Goal: Navigation & Orientation: Understand site structure

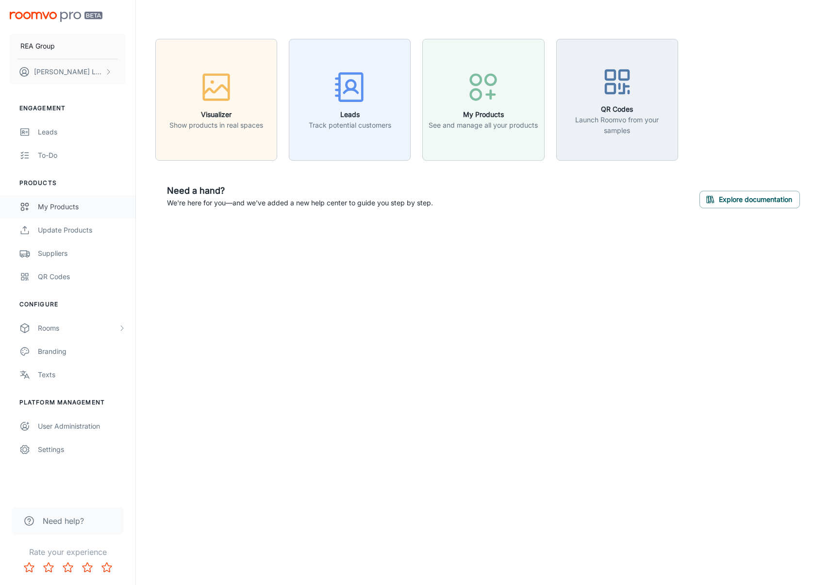
click at [78, 210] on div "My Products" at bounding box center [82, 207] width 88 height 11
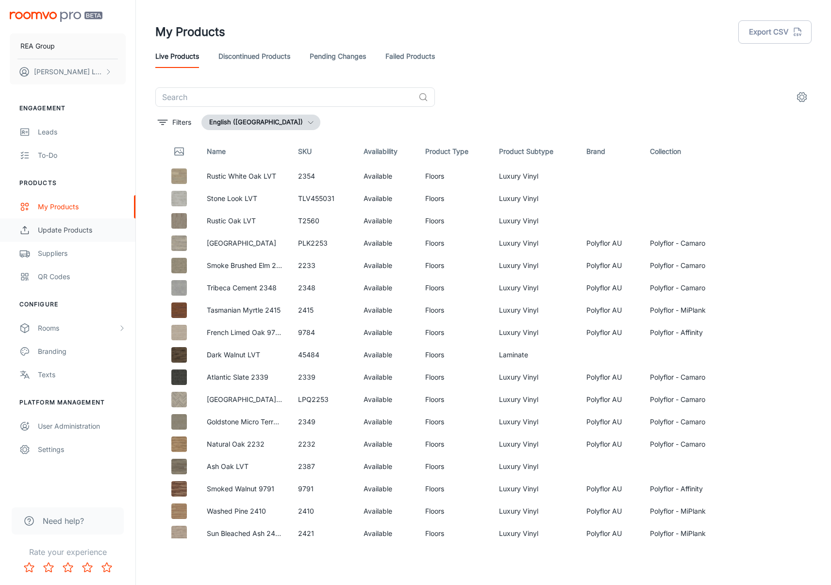
click at [85, 226] on div "Update Products" at bounding box center [82, 230] width 88 height 11
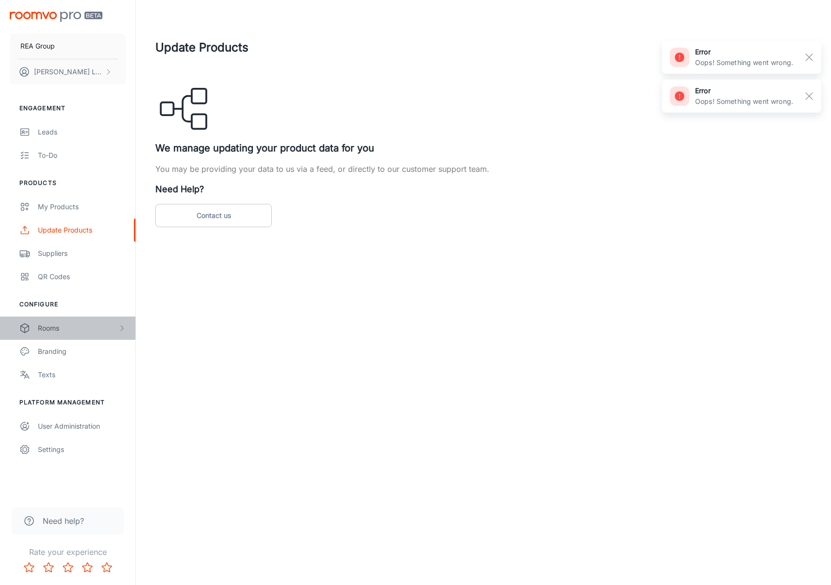
click at [69, 331] on div "Rooms" at bounding box center [78, 328] width 80 height 11
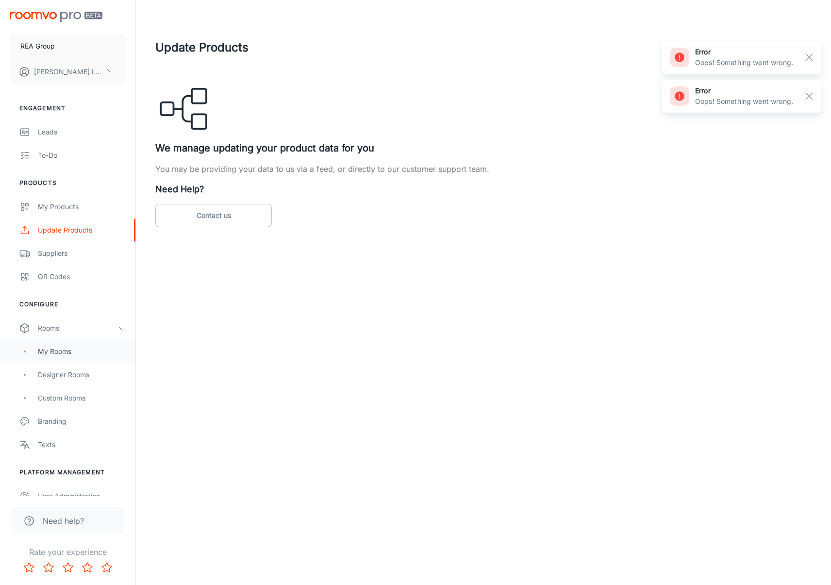
click at [78, 347] on div "My Rooms" at bounding box center [82, 351] width 88 height 11
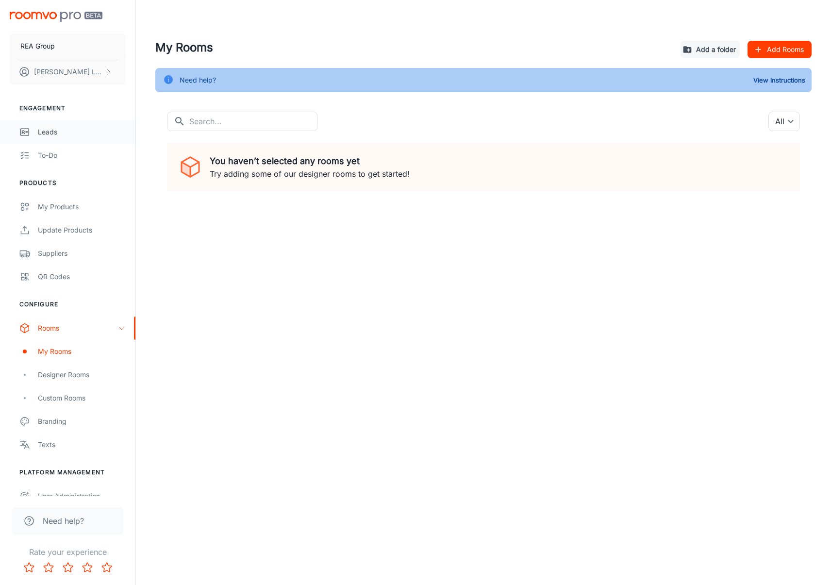
click at [51, 132] on div "Leads" at bounding box center [82, 132] width 88 height 11
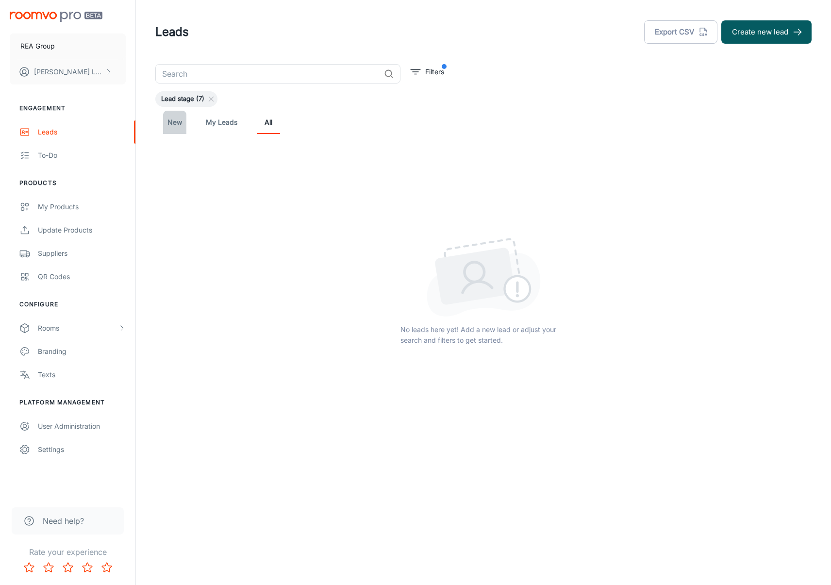
click at [173, 126] on link "New" at bounding box center [174, 122] width 23 height 23
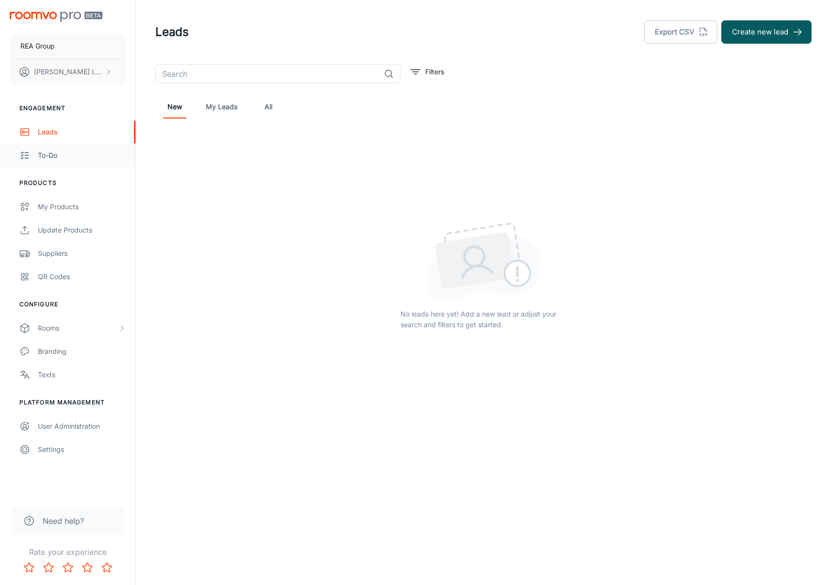
click at [71, 154] on div "To-do" at bounding box center [82, 155] width 88 height 11
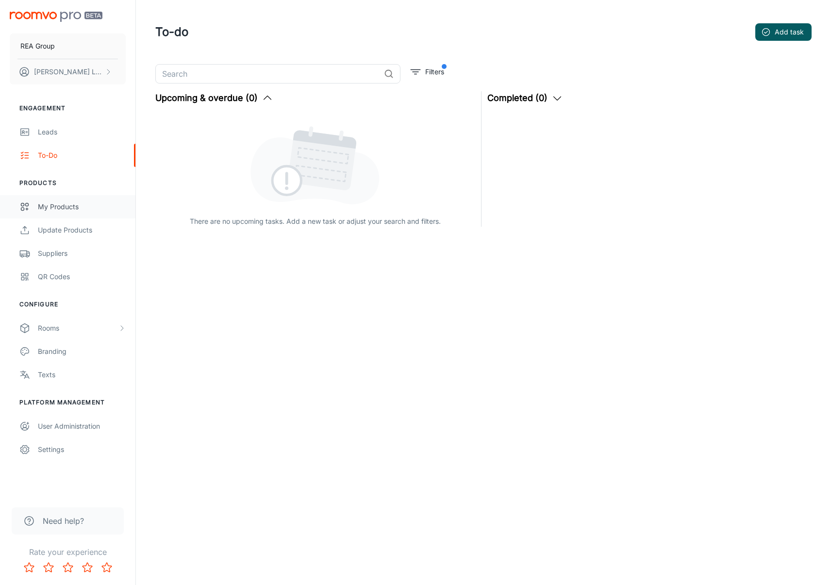
click at [71, 210] on div "My Products" at bounding box center [82, 207] width 88 height 11
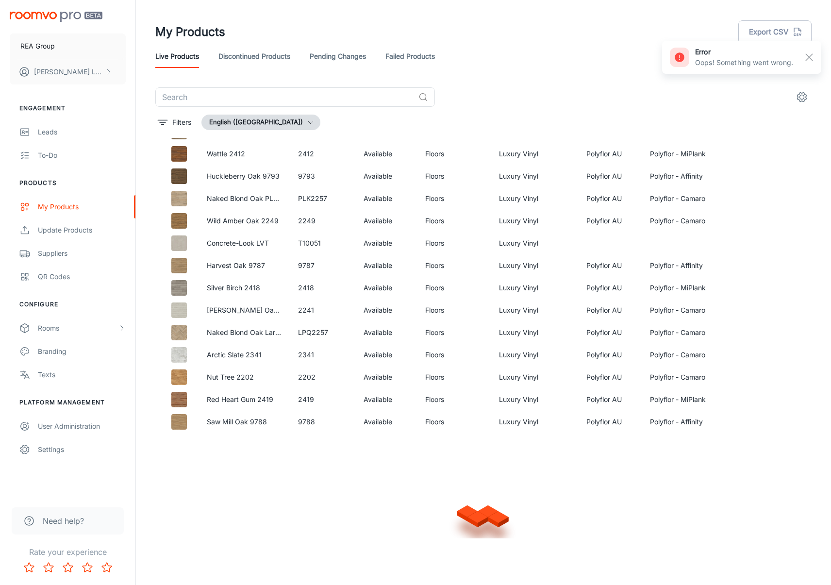
scroll to position [1217, 0]
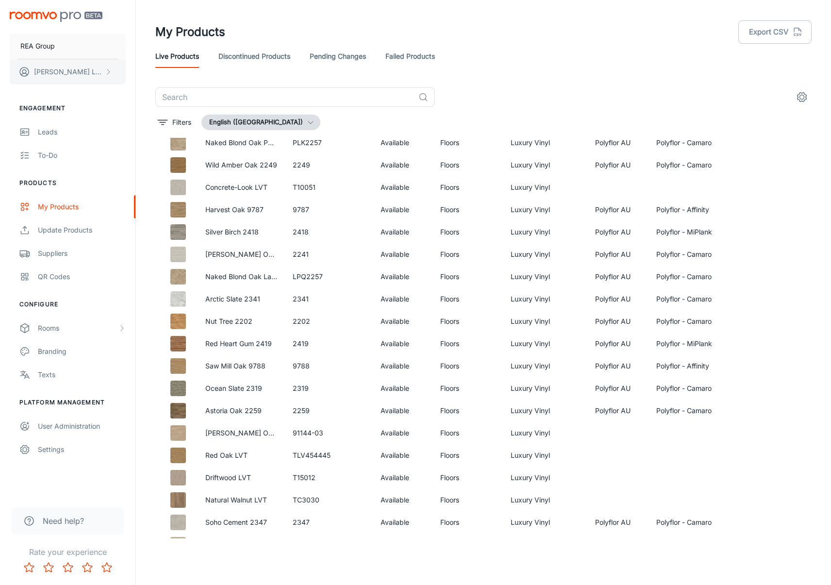
click at [61, 69] on p "[PERSON_NAME]" at bounding box center [68, 72] width 68 height 11
click at [151, 71] on li "User Profile" at bounding box center [152, 71] width 52 height 17
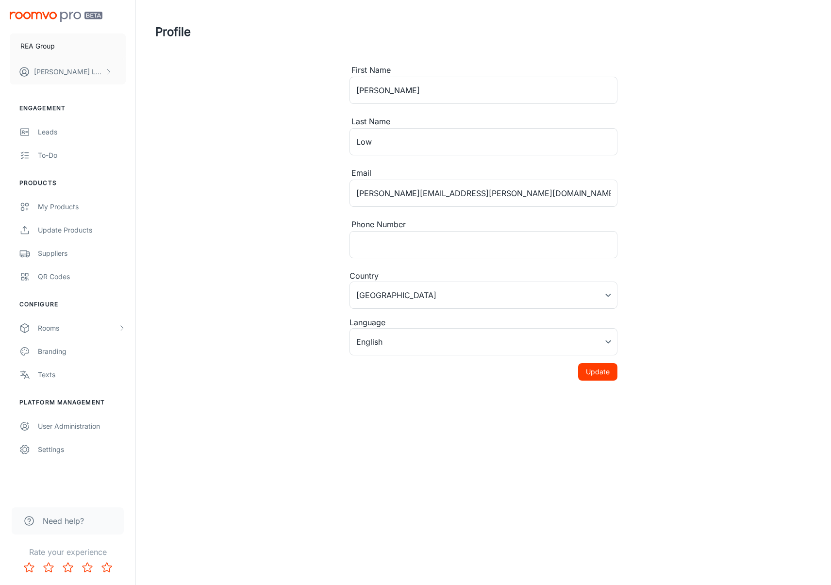
click at [70, 14] on img "scrollable content" at bounding box center [56, 17] width 93 height 10
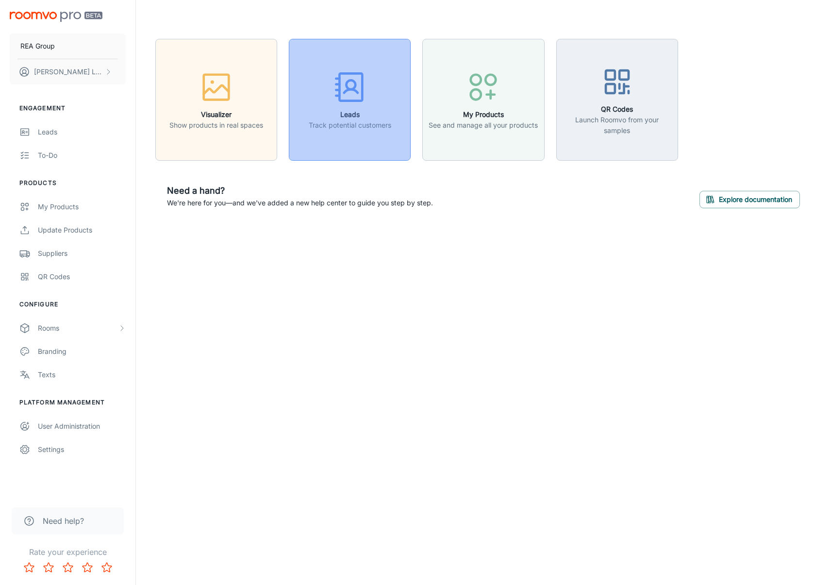
click at [344, 133] on button "Leads Track potential customers" at bounding box center [350, 100] width 122 height 122
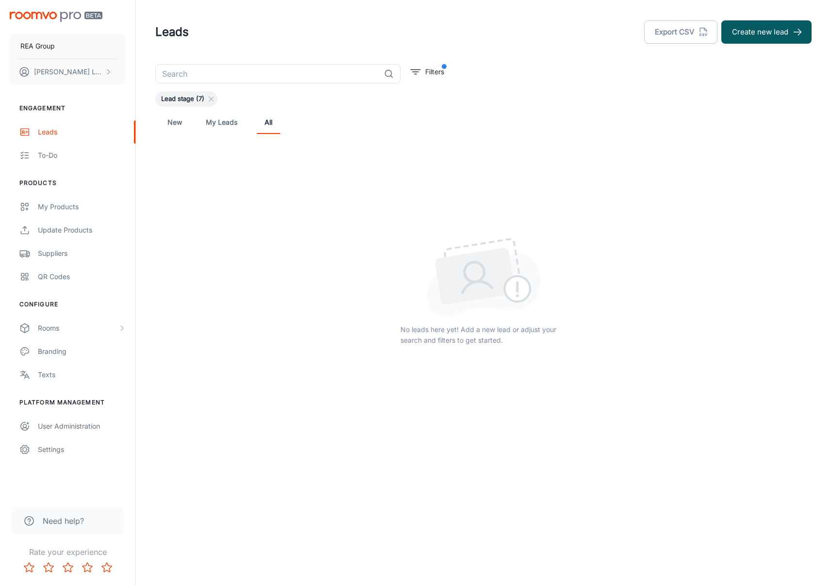
click at [209, 100] on icon at bounding box center [211, 99] width 8 height 8
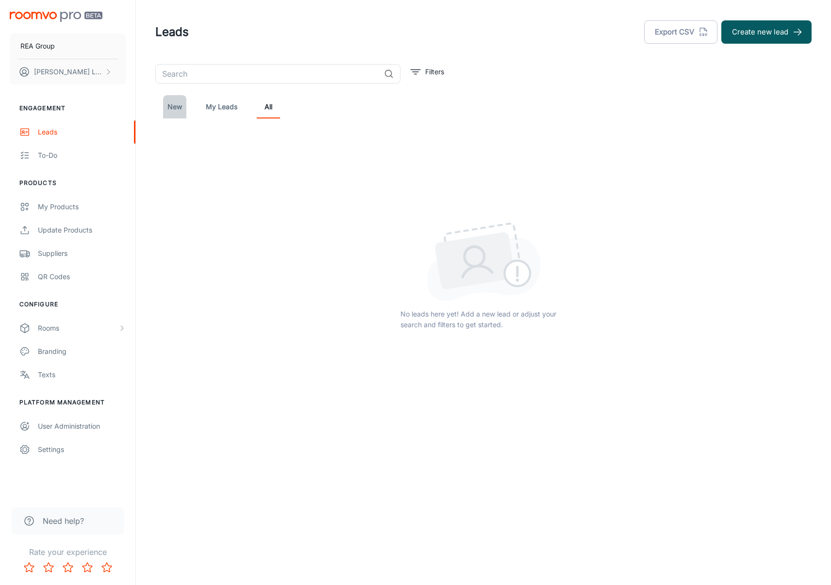
drag, startPoint x: 170, startPoint y: 110, endPoint x: 183, endPoint y: 110, distance: 12.1
click at [171, 110] on link "New" at bounding box center [174, 106] width 23 height 23
click at [223, 110] on link "My Leads" at bounding box center [222, 106] width 32 height 23
click at [52, 71] on p "[PERSON_NAME]" at bounding box center [68, 72] width 68 height 11
drag, startPoint x: 57, startPoint y: 51, endPoint x: 52, endPoint y: 50, distance: 5.4
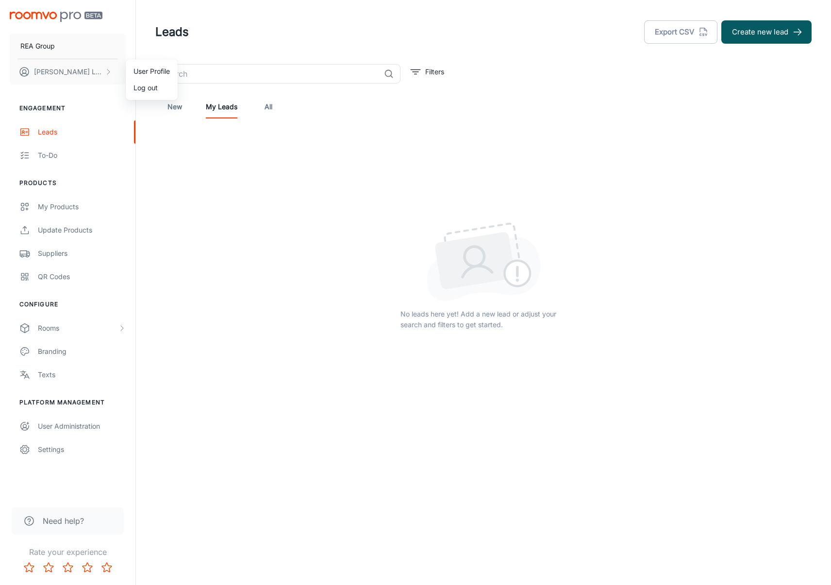
click at [57, 51] on div at bounding box center [415, 292] width 831 height 585
click at [44, 47] on p "REA Group" at bounding box center [37, 46] width 34 height 11
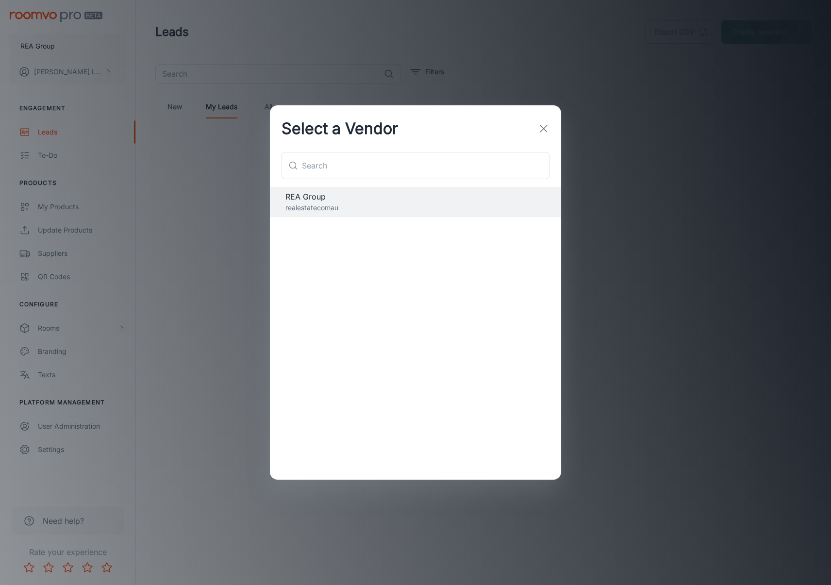
click at [549, 125] on icon "button" at bounding box center [544, 129] width 12 height 12
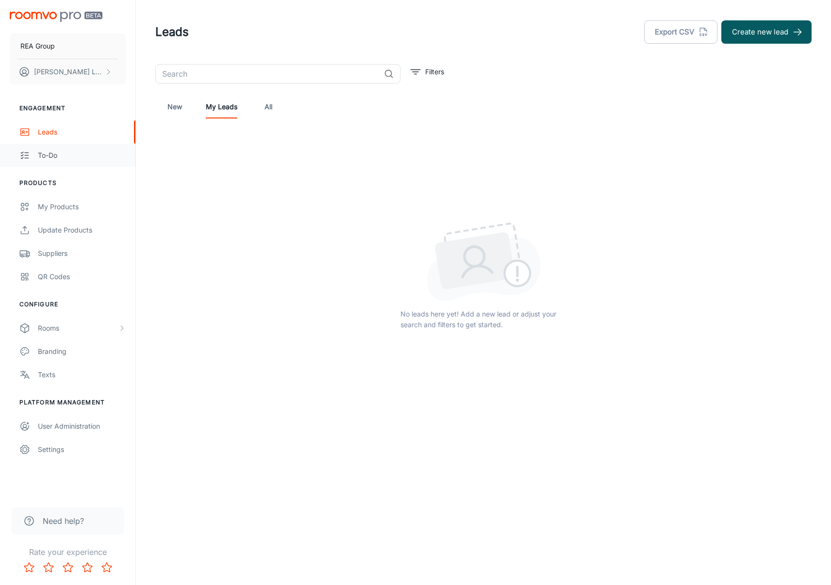
click at [52, 154] on div "To-do" at bounding box center [82, 155] width 88 height 11
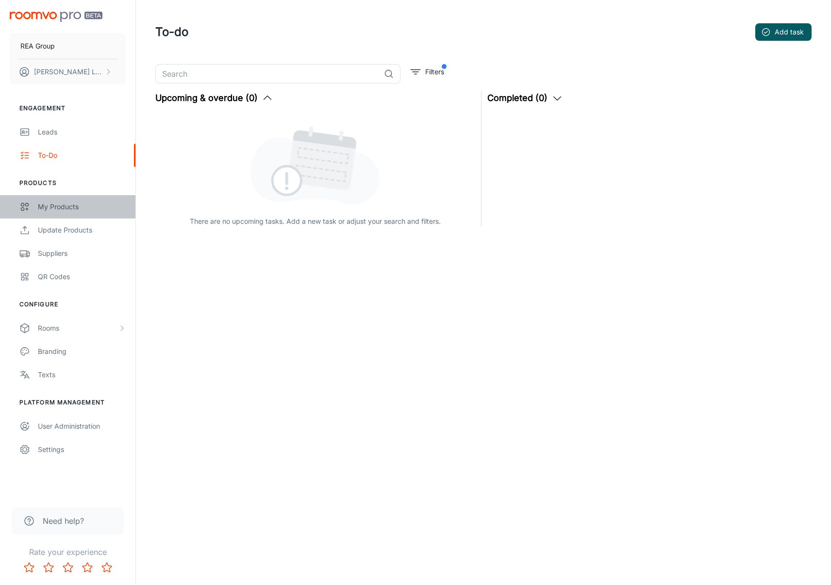
click at [47, 205] on div "My Products" at bounding box center [82, 207] width 88 height 11
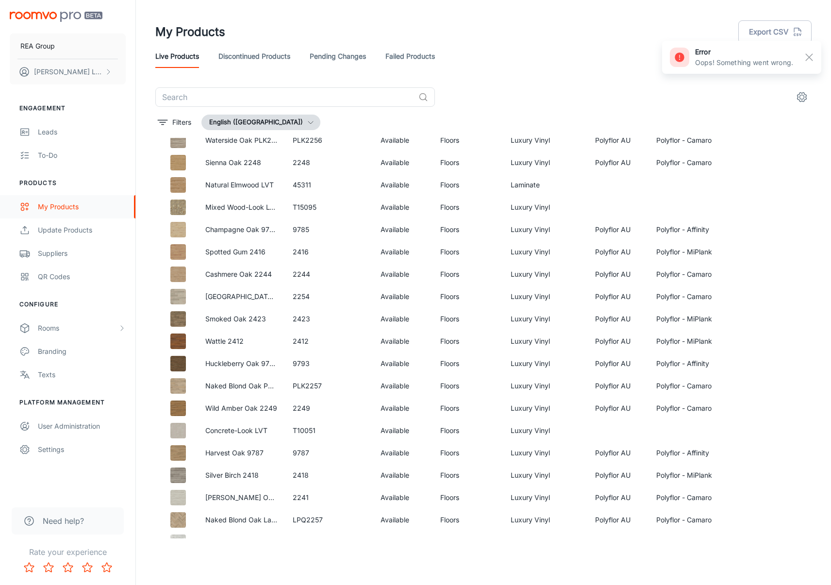
scroll to position [976, 0]
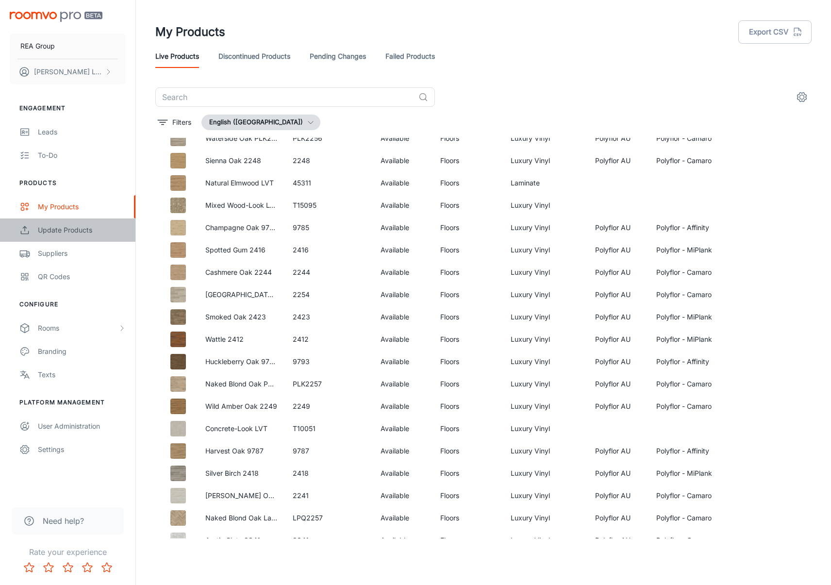
click at [72, 230] on div "Update Products" at bounding box center [82, 230] width 88 height 11
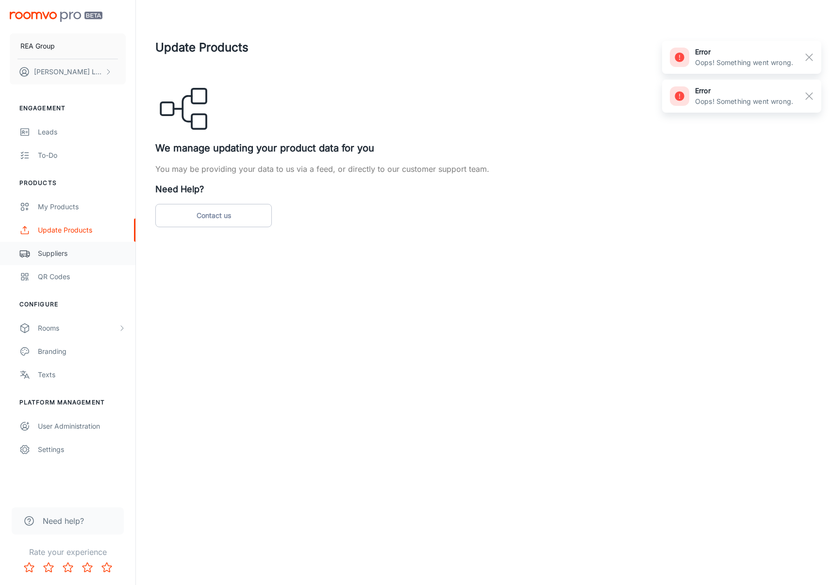
click at [72, 251] on div "Suppliers" at bounding box center [82, 253] width 88 height 11
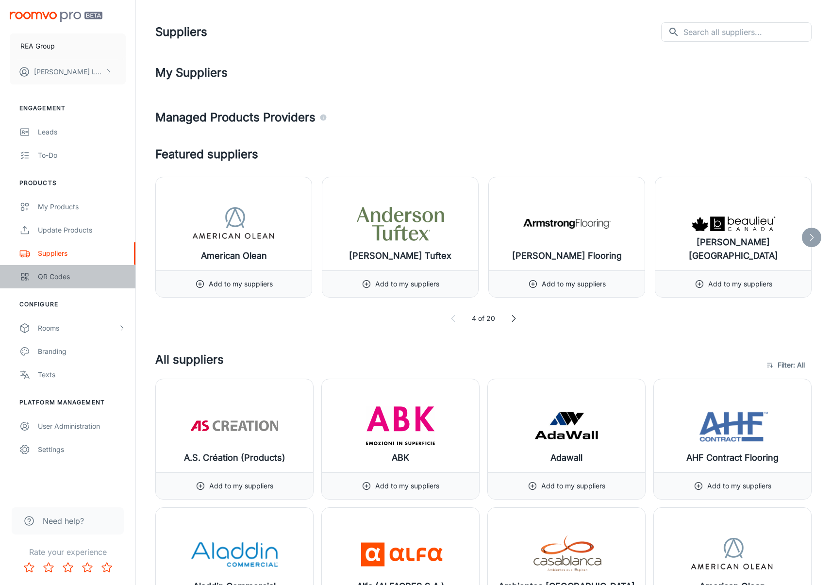
click at [75, 272] on div "QR Codes" at bounding box center [82, 276] width 88 height 11
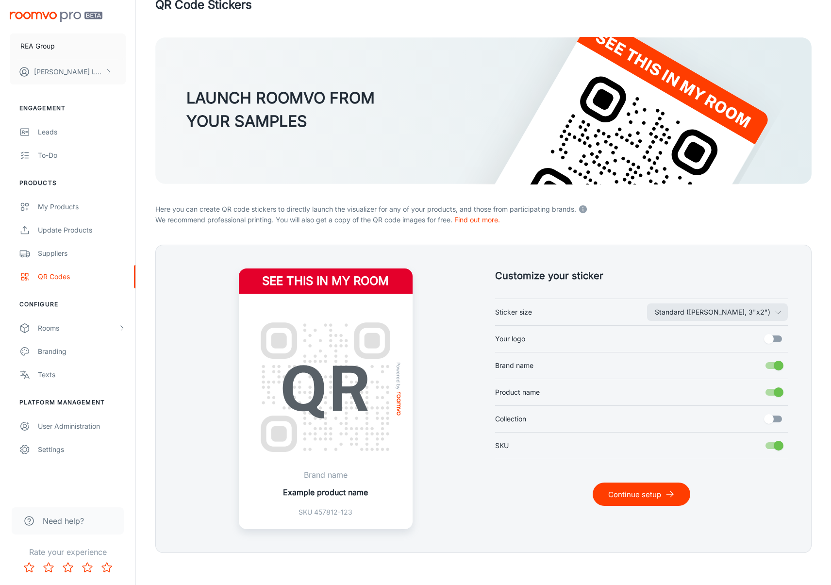
scroll to position [34, 0]
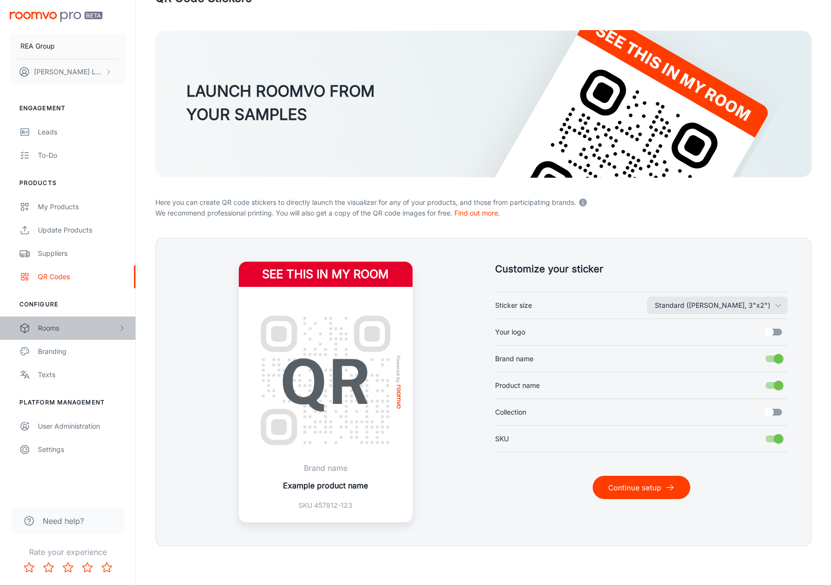
click at [66, 334] on div "Rooms" at bounding box center [67, 328] width 135 height 23
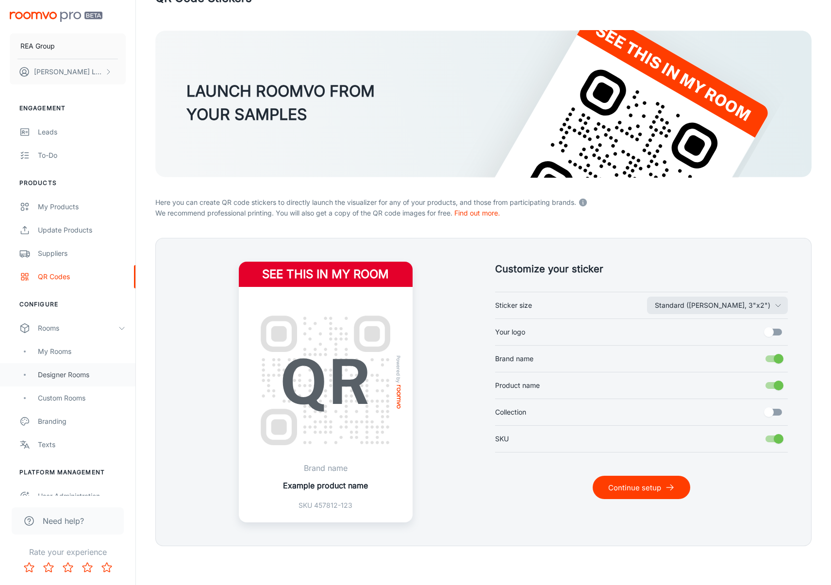
click at [69, 371] on div "Designer Rooms" at bounding box center [82, 375] width 88 height 11
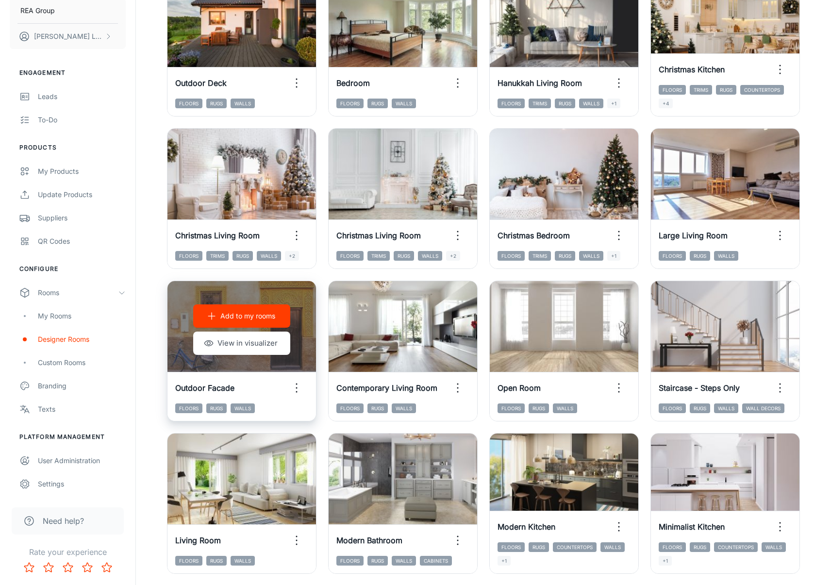
scroll to position [859, 0]
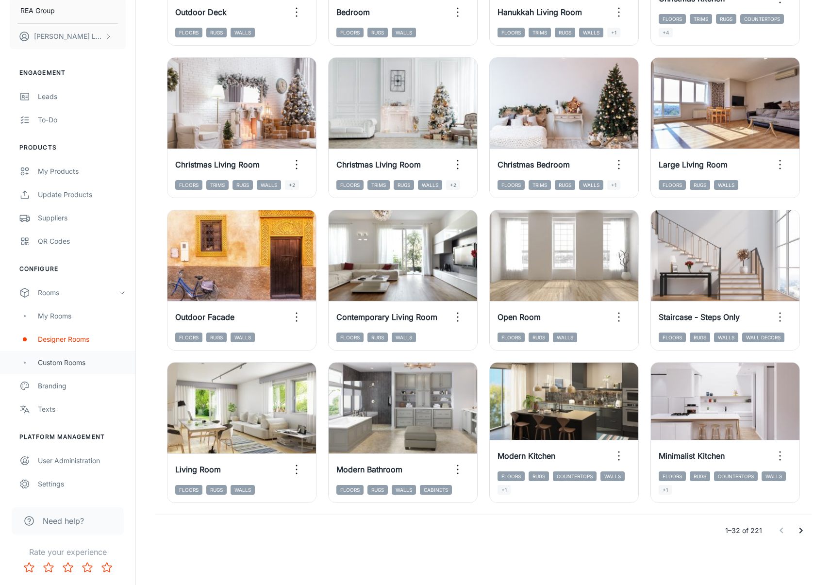
click at [83, 361] on div "Custom Rooms" at bounding box center [82, 362] width 88 height 11
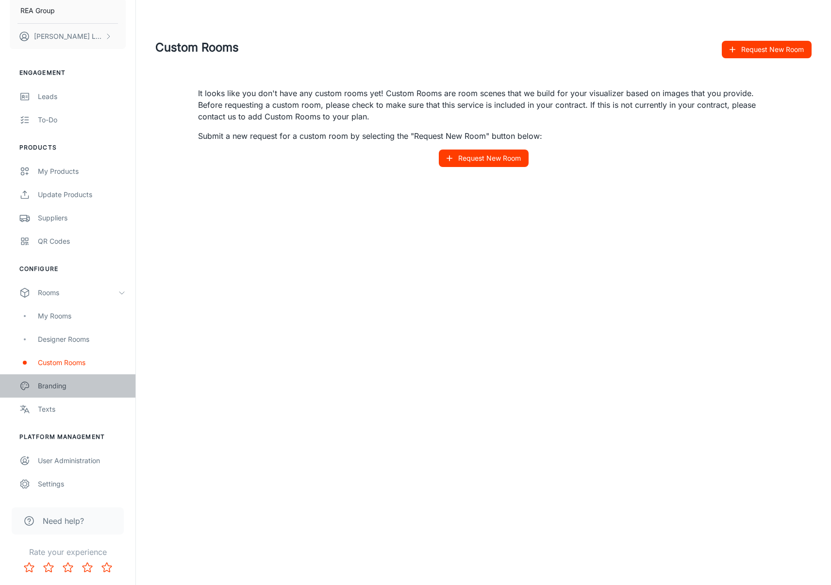
click at [79, 391] on link "Branding" at bounding box center [67, 385] width 135 height 23
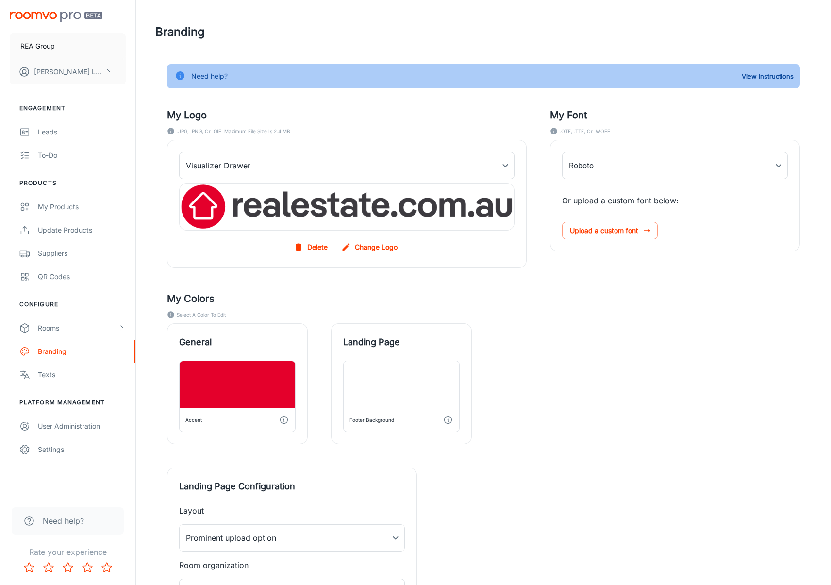
type input "Pangea-Regular"
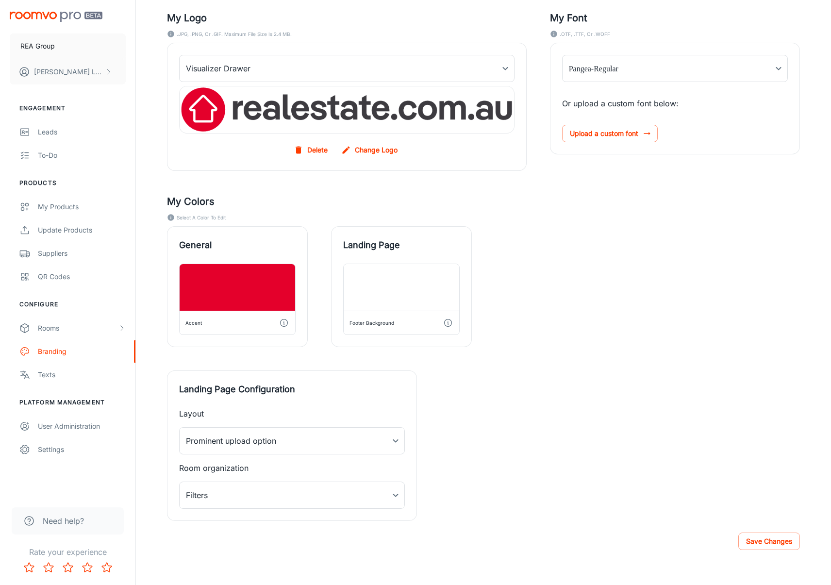
scroll to position [101, 0]
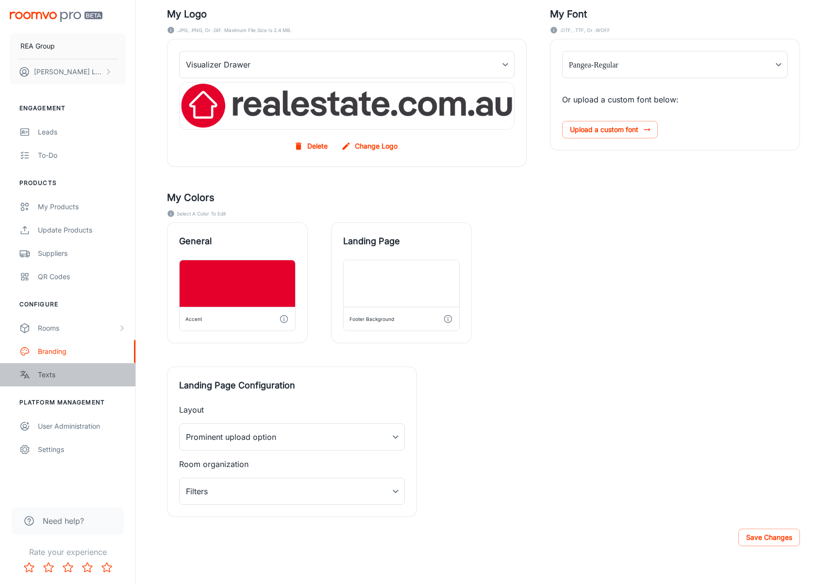
click at [61, 376] on div "Texts" at bounding box center [82, 375] width 88 height 11
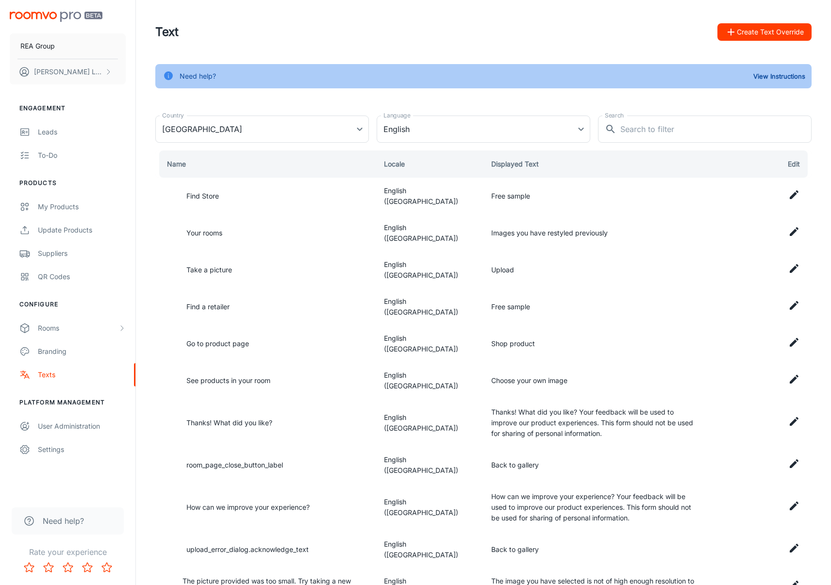
scroll to position [4, 0]
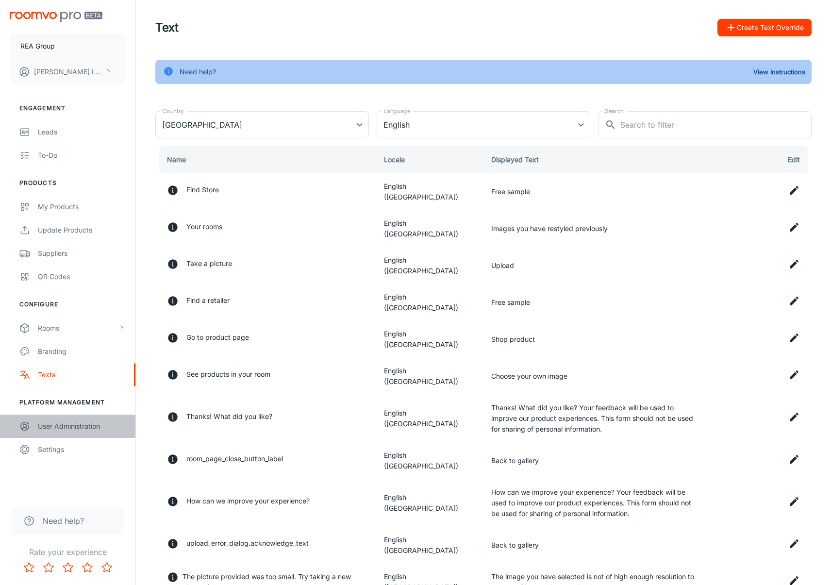
click at [57, 431] on div "User Administration" at bounding box center [82, 426] width 88 height 11
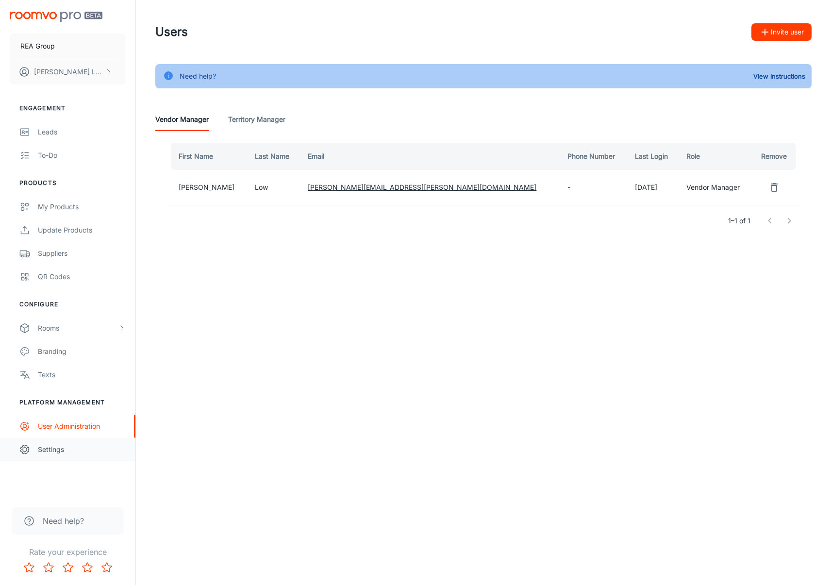
click at [71, 453] on div "Settings" at bounding box center [82, 449] width 88 height 11
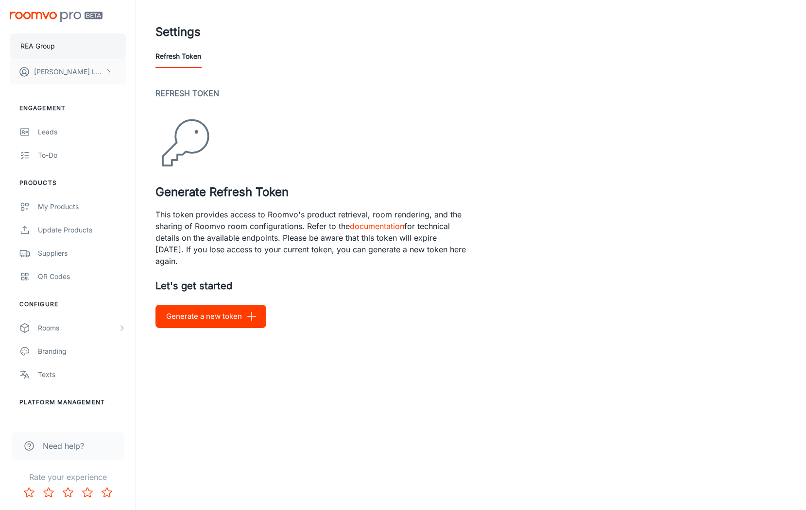
click at [66, 47] on button "REA Group" at bounding box center [68, 46] width 116 height 25
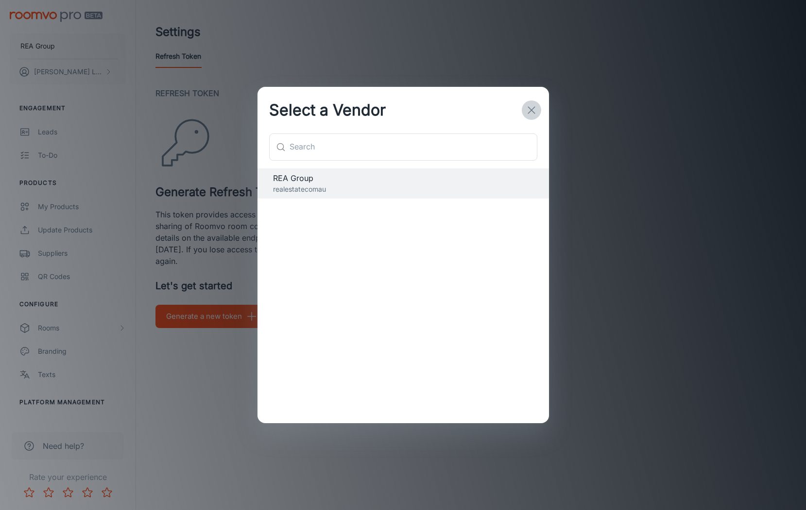
drag, startPoint x: 534, startPoint y: 110, endPoint x: 526, endPoint y: 110, distance: 7.8
click at [533, 110] on icon "button" at bounding box center [531, 110] width 12 height 12
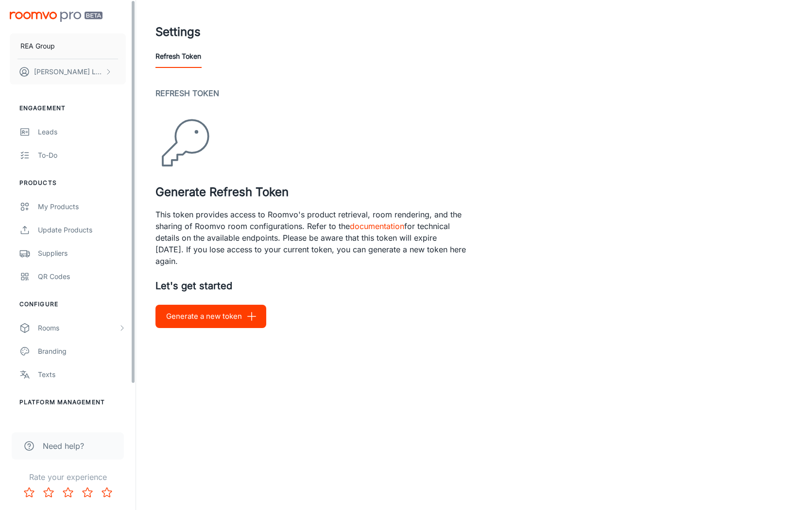
click at [65, 12] on img "scrollable content" at bounding box center [56, 17] width 93 height 10
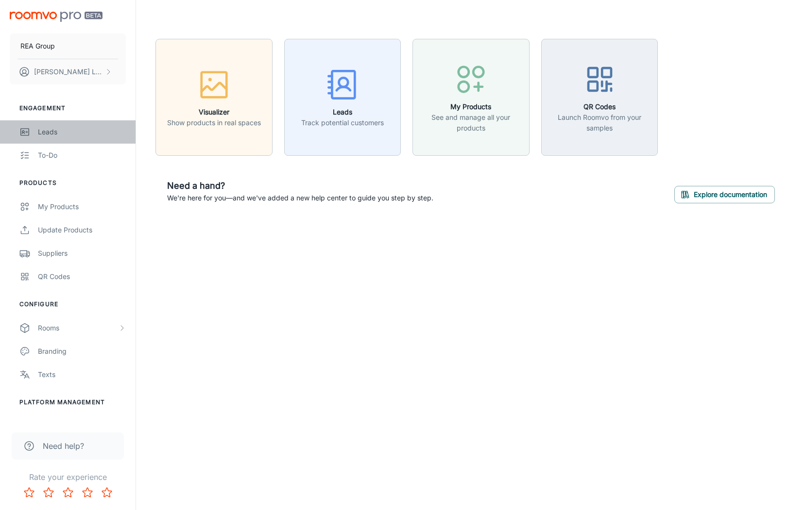
click at [54, 131] on div "Leads" at bounding box center [82, 132] width 88 height 11
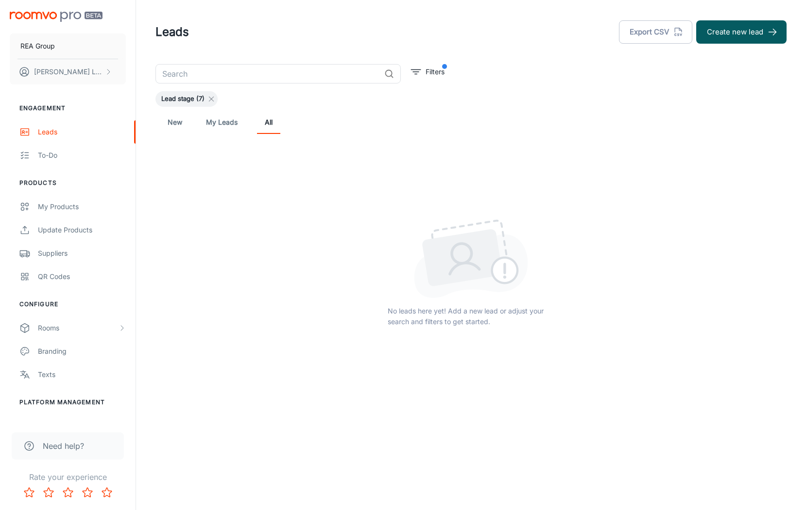
click at [217, 99] on div "Lead stage (7)" at bounding box center [186, 99] width 62 height 16
click at [214, 99] on icon at bounding box center [211, 99] width 8 height 8
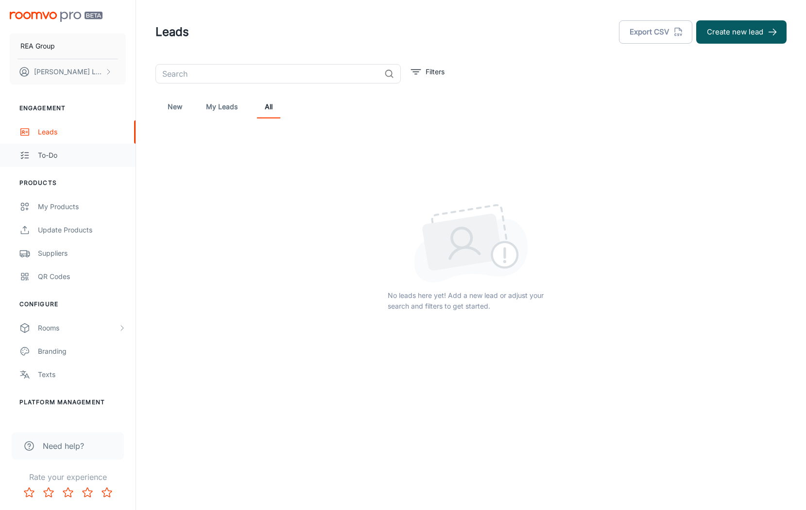
click at [57, 156] on div "To-do" at bounding box center [82, 155] width 88 height 11
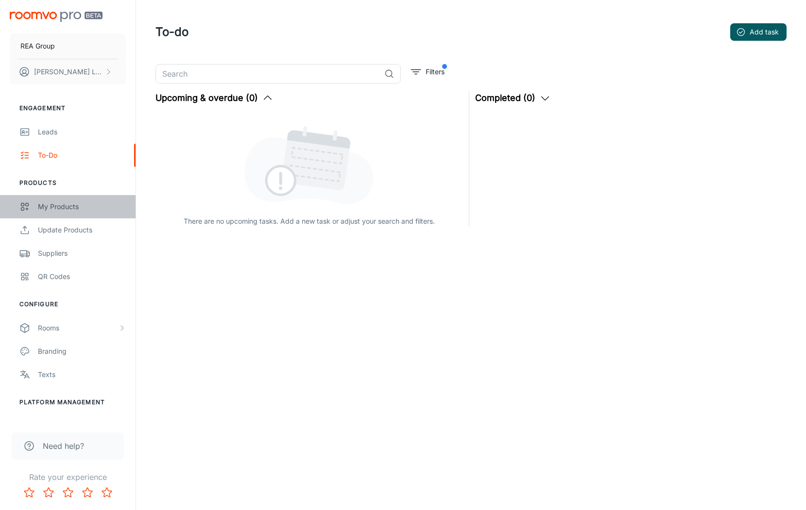
click at [80, 204] on div "My Products" at bounding box center [82, 207] width 88 height 11
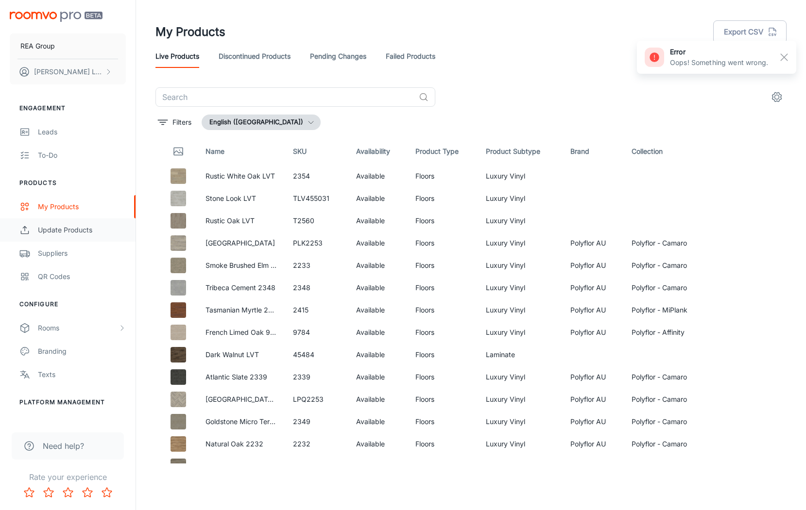
click at [84, 230] on div "Update Products" at bounding box center [82, 230] width 88 height 11
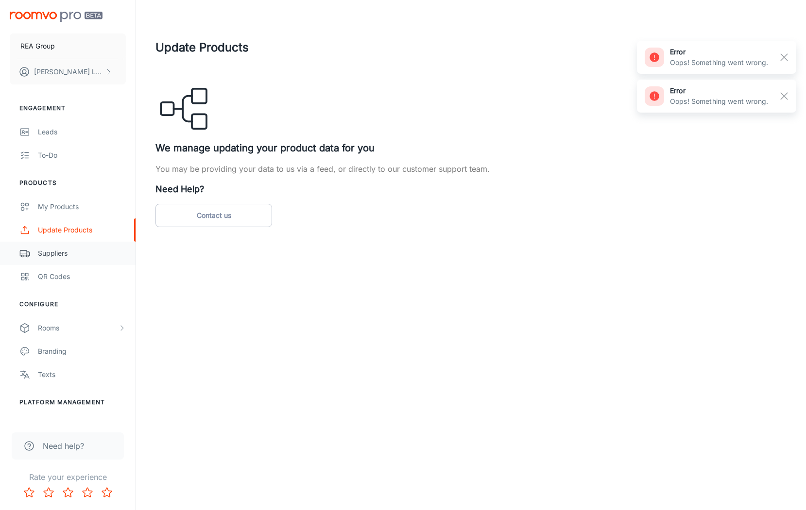
click at [58, 254] on div "Suppliers" at bounding box center [82, 253] width 88 height 11
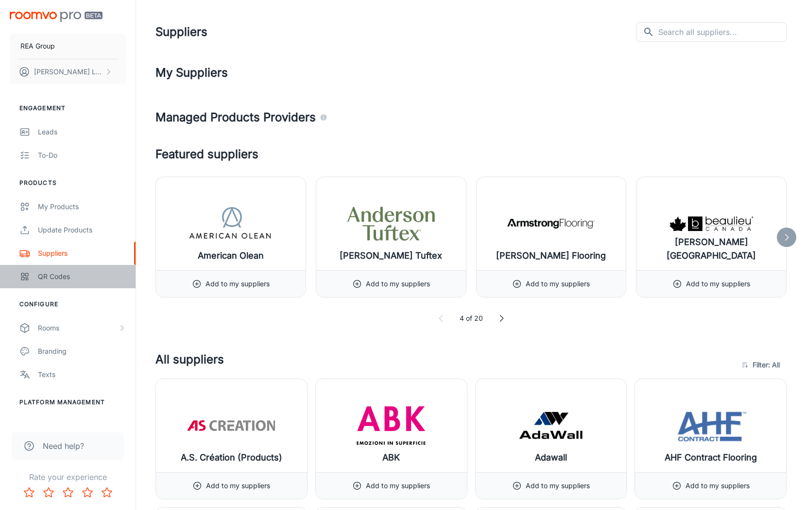
click at [77, 280] on div "QR Codes" at bounding box center [82, 276] width 88 height 11
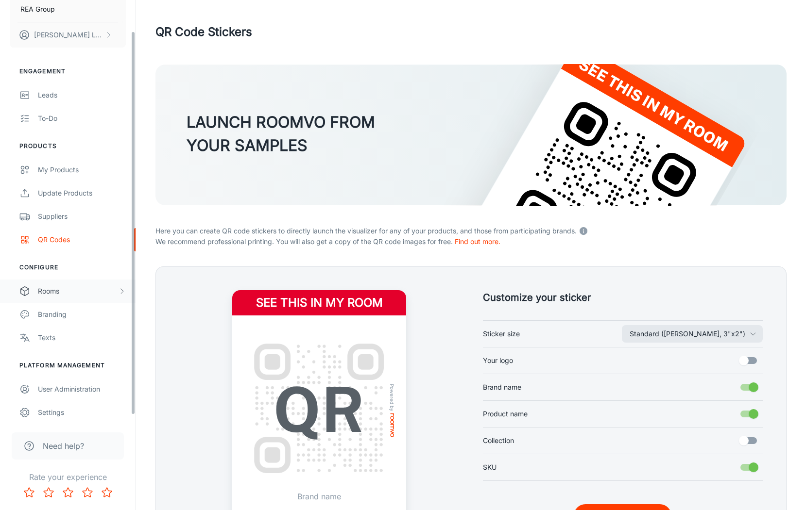
scroll to position [40, 0]
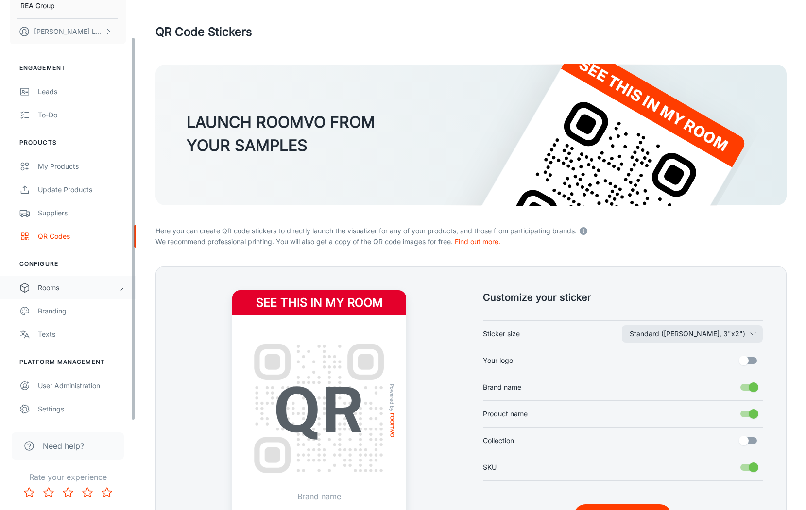
click at [76, 286] on div "Rooms" at bounding box center [78, 288] width 80 height 11
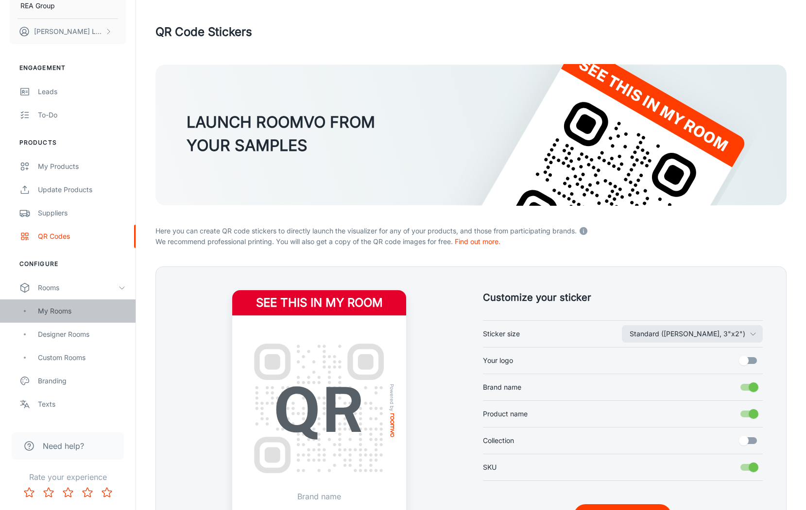
click at [65, 308] on div "My Rooms" at bounding box center [82, 311] width 88 height 11
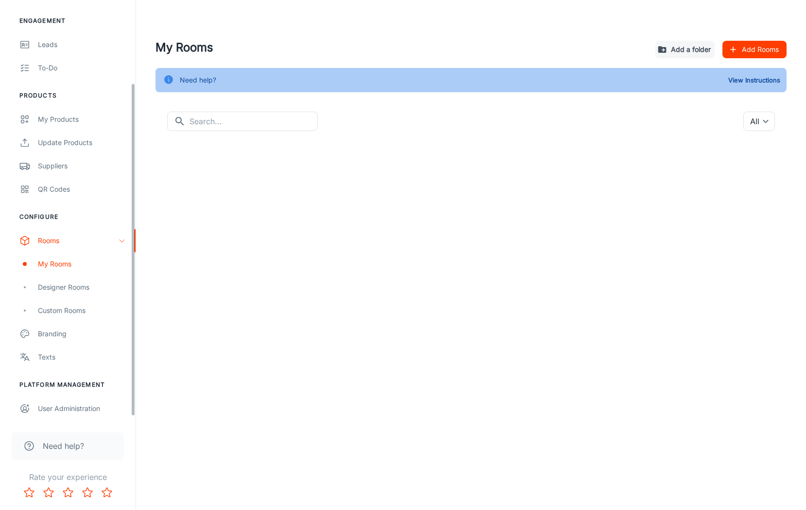
scroll to position [110, 0]
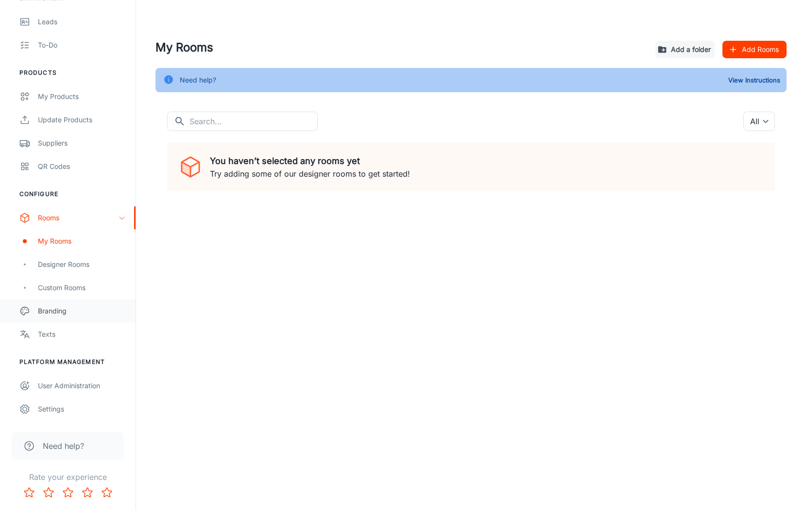
click at [63, 311] on div "Branding" at bounding box center [82, 311] width 88 height 11
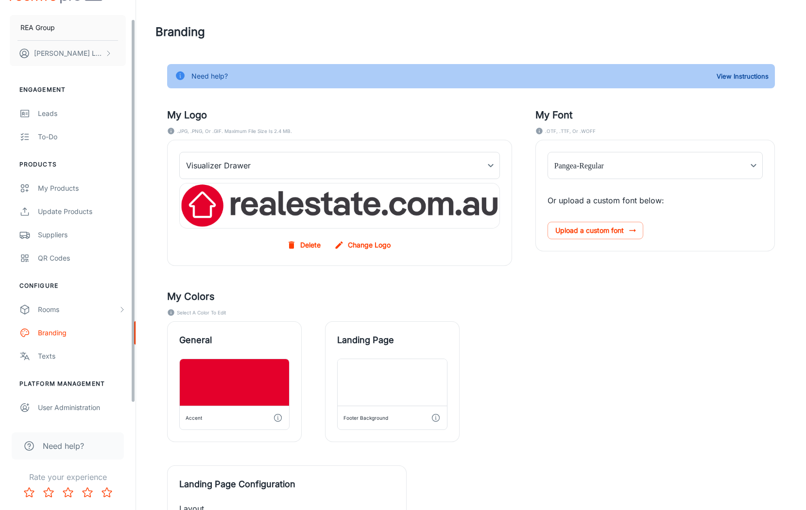
scroll to position [40, 0]
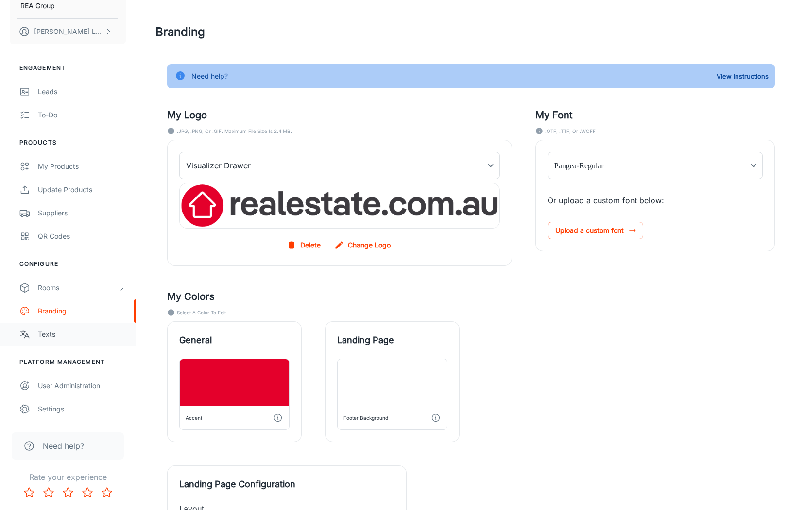
click at [60, 338] on div "Texts" at bounding box center [82, 334] width 88 height 11
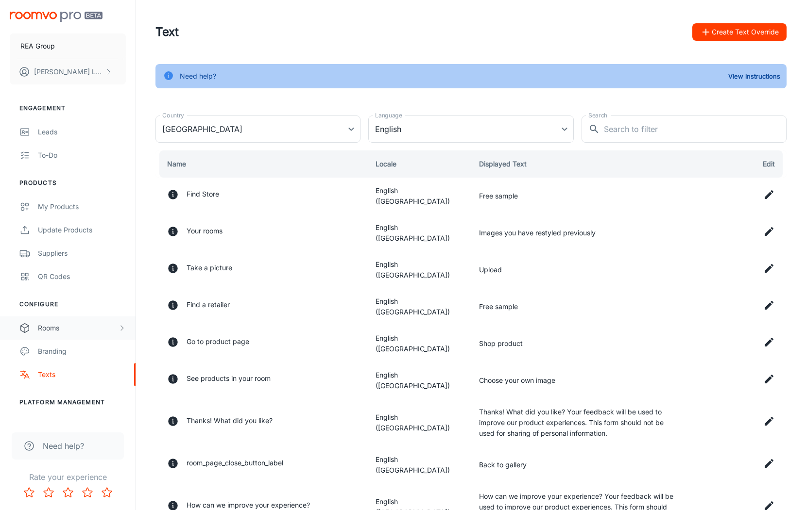
scroll to position [40, 0]
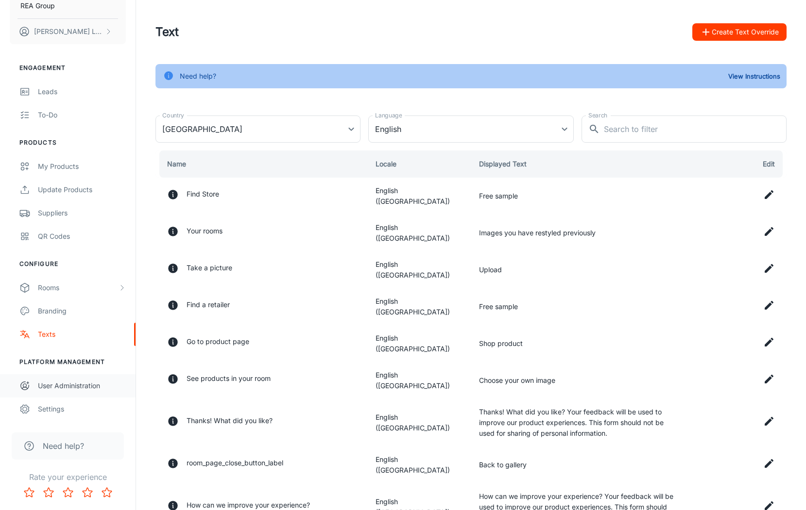
click at [65, 384] on div "User Administration" at bounding box center [82, 386] width 88 height 11
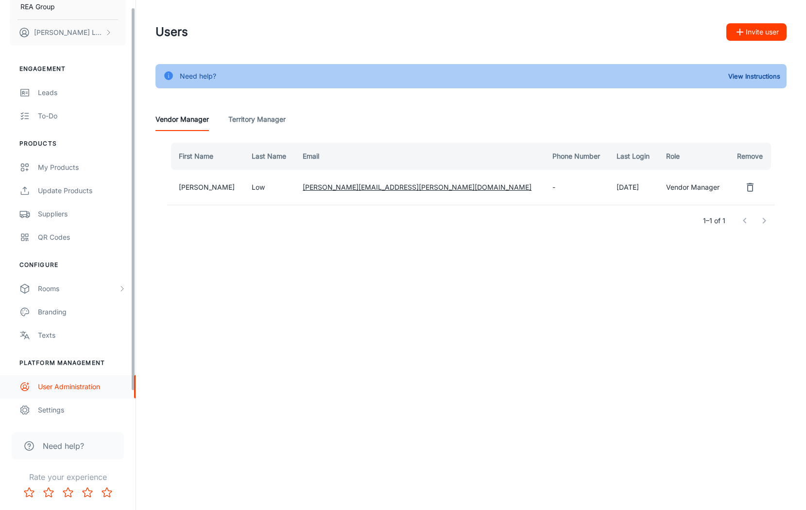
scroll to position [40, 0]
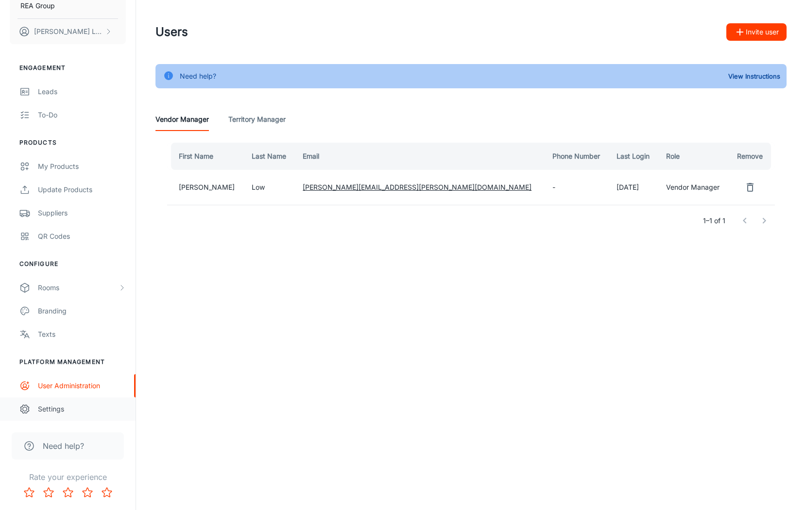
click at [54, 409] on div "Settings" at bounding box center [82, 409] width 88 height 11
